Goal: Complete application form

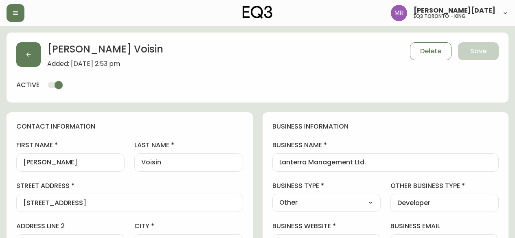
select select "ON"
select select "CA"
select select "CA_EN"
select select "Outreach from a Trade Rep"
select select "Other"
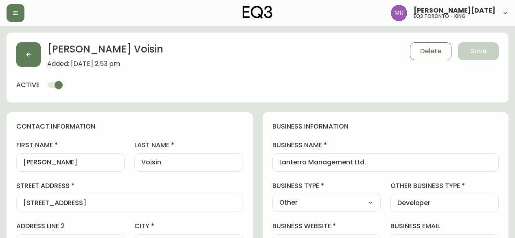
select select "cjw10z96r007p6gs0hn5531do"
select select "false"
click at [23, 57] on button "button" at bounding box center [28, 54] width 24 height 24
